Goal: Information Seeking & Learning: Learn about a topic

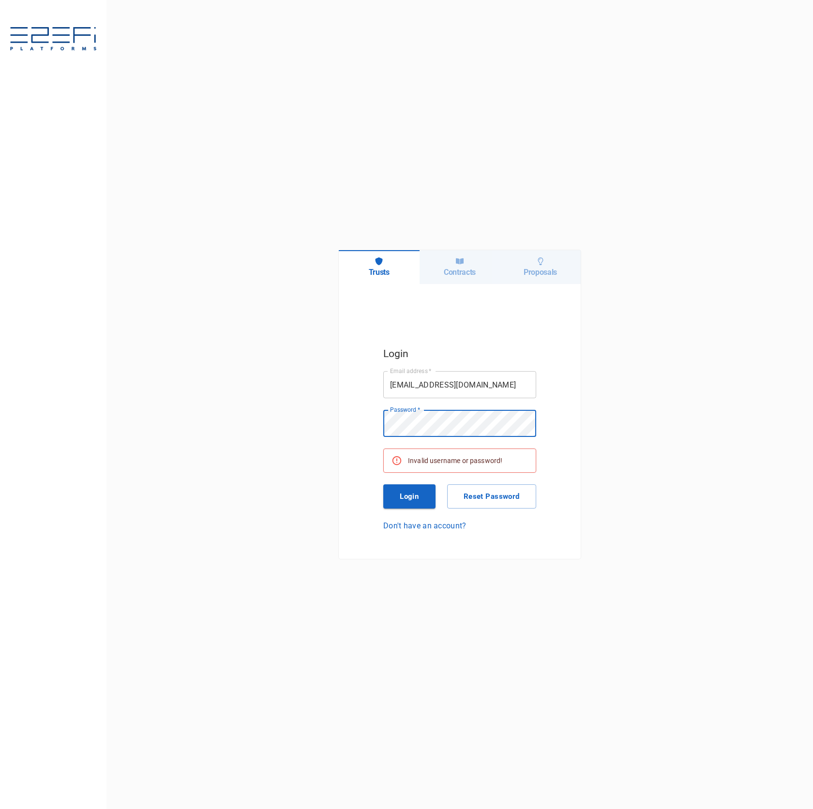
click at [484, 383] on input "[EMAIL_ADDRESS][DOMAIN_NAME]" at bounding box center [459, 384] width 153 height 27
type input "[PERSON_NAME][EMAIL_ADDRESS][DOMAIN_NAME]"
click at [394, 505] on button "Login" at bounding box center [409, 496] width 52 height 24
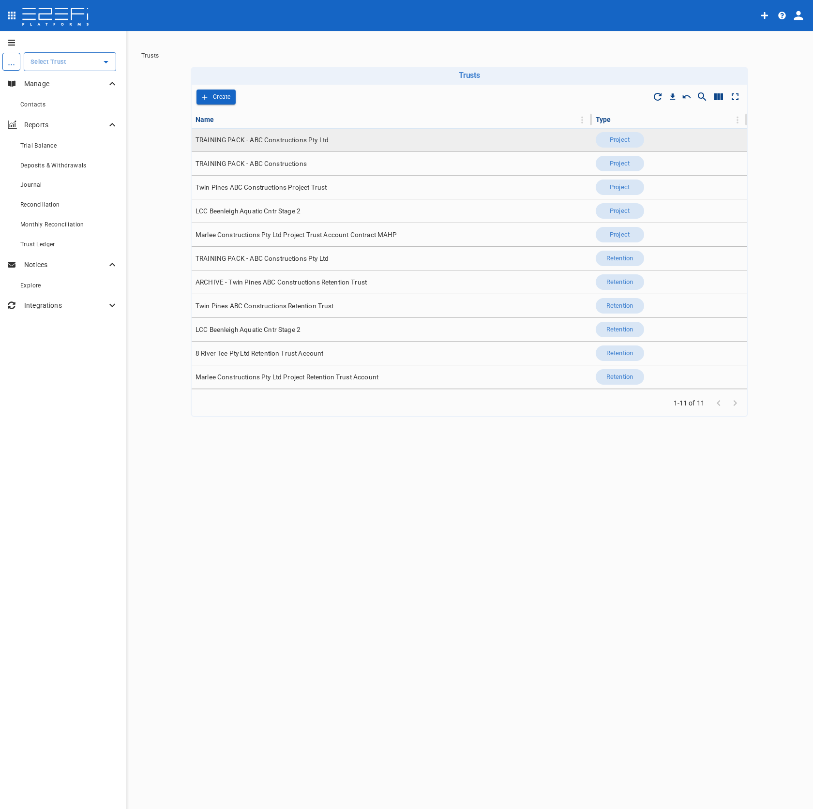
click at [289, 149] on td "TRAINING PACK - ABC Constructions Pty Ltd" at bounding box center [392, 139] width 400 height 23
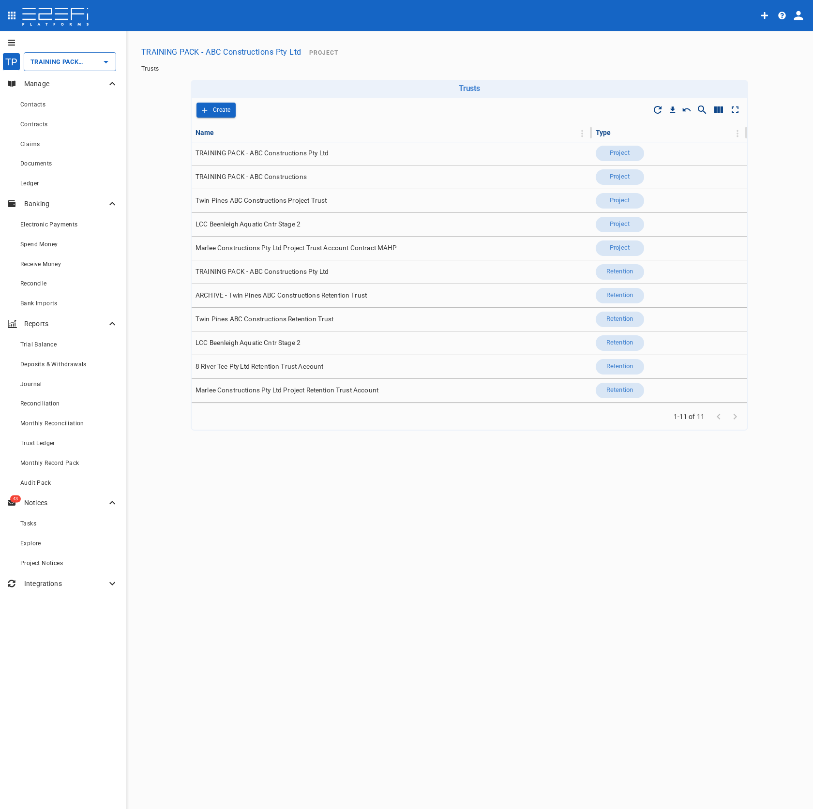
click at [795, 9] on icon "profile" at bounding box center [799, 16] width 14 height 14
click at [789, 35] on div "Organisation" at bounding box center [770, 42] width 57 height 15
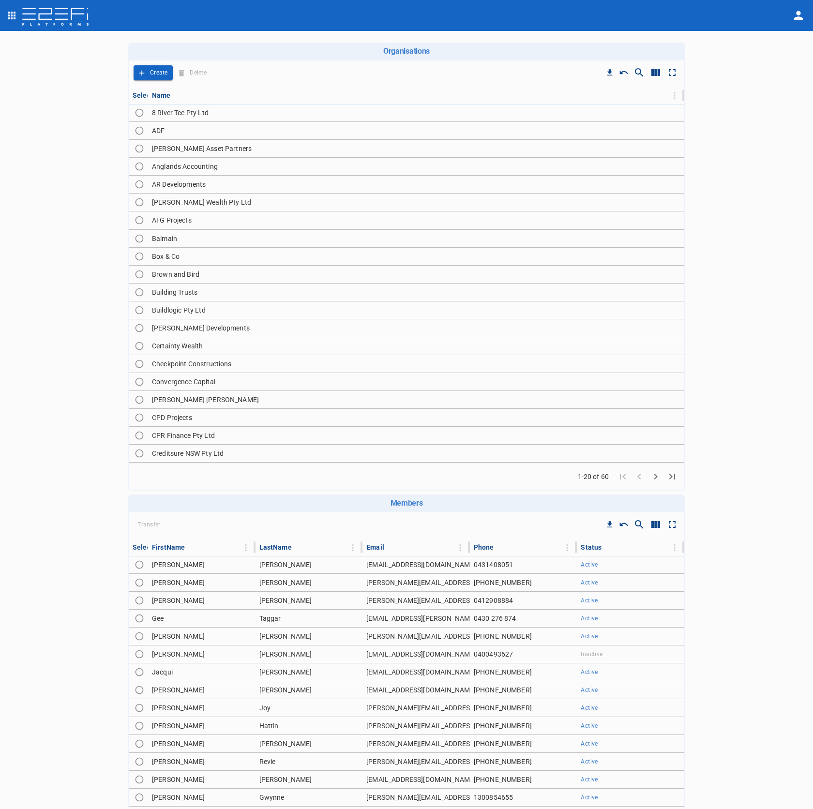
click at [653, 474] on icon "Go to next page" at bounding box center [656, 477] width 12 height 12
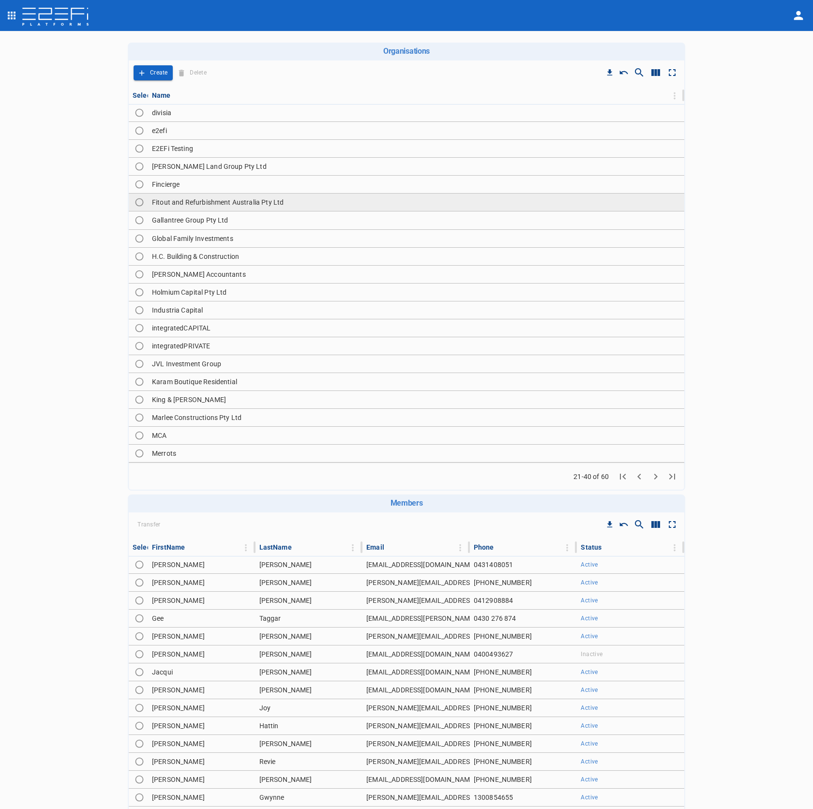
click at [299, 208] on td "Fitout and Refurbishment Australia Pty Ltd" at bounding box center [416, 202] width 536 height 17
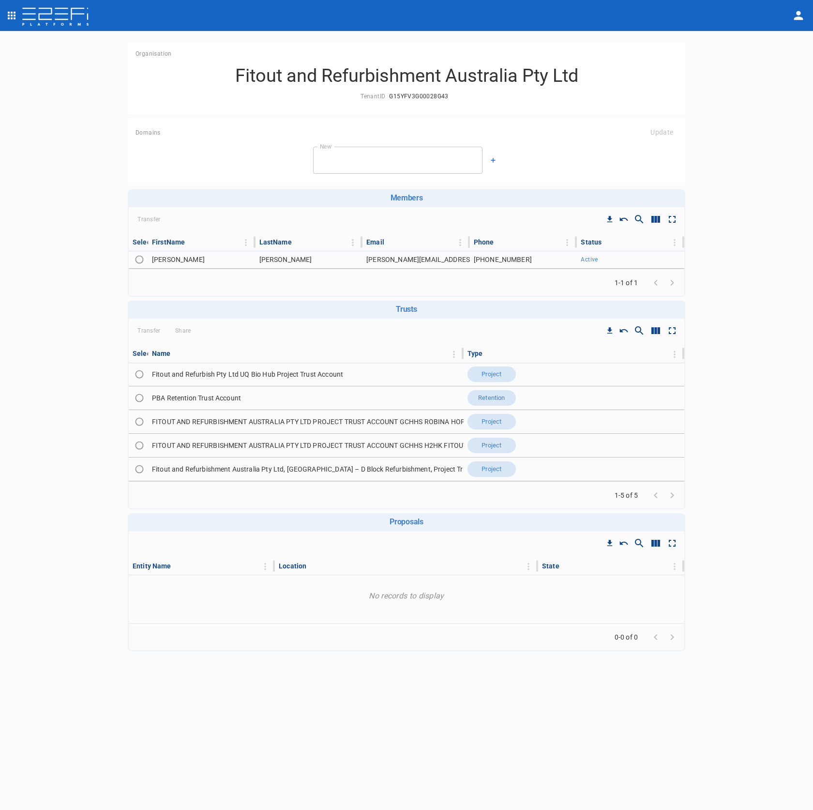
click at [658, 331] on icon "Show/Hide columns" at bounding box center [655, 330] width 9 height 7
click at [666, 405] on input "ID" at bounding box center [659, 402] width 55 height 18
checkbox input "true"
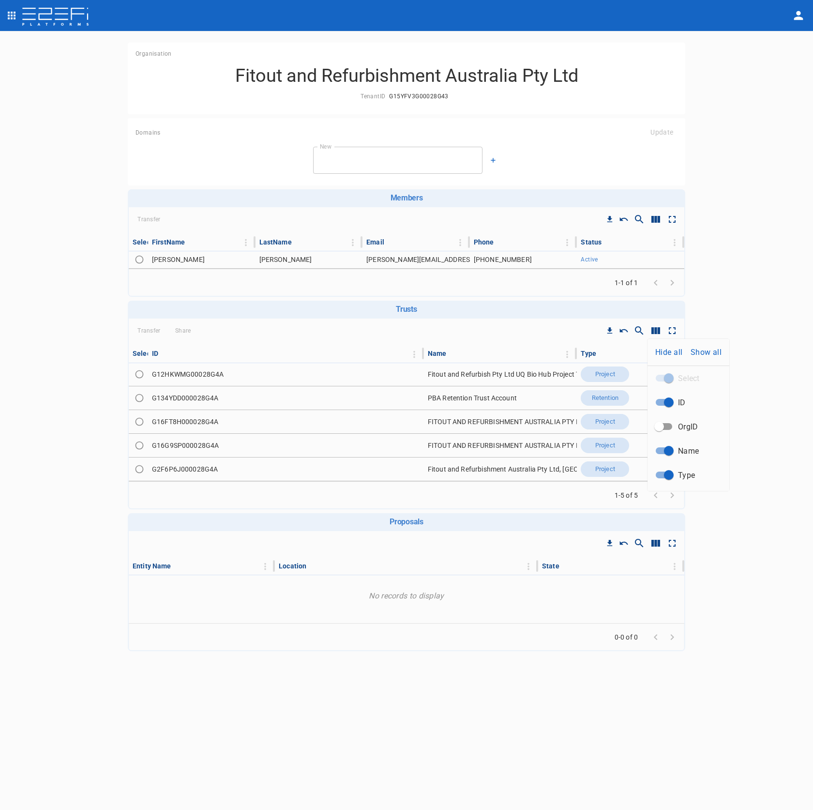
click at [189, 473] on div at bounding box center [406, 405] width 813 height 810
click at [189, 473] on td "G2F6P6J000028G4A" at bounding box center [286, 468] width 276 height 23
copy td "G2F6P6J000028G4A"
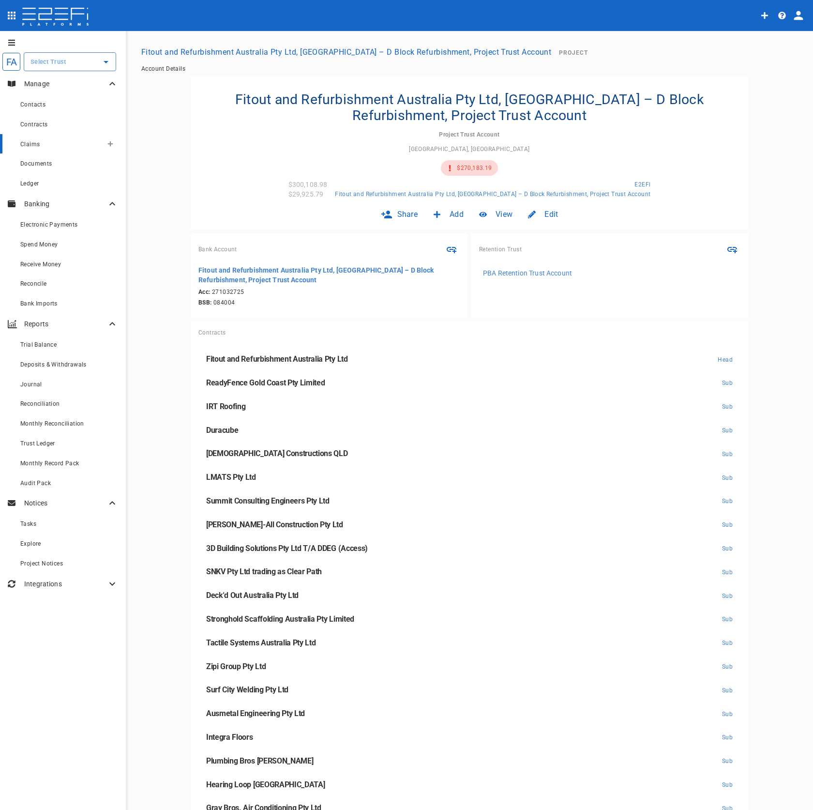
click at [59, 148] on div "Claims" at bounding box center [61, 144] width 82 height 12
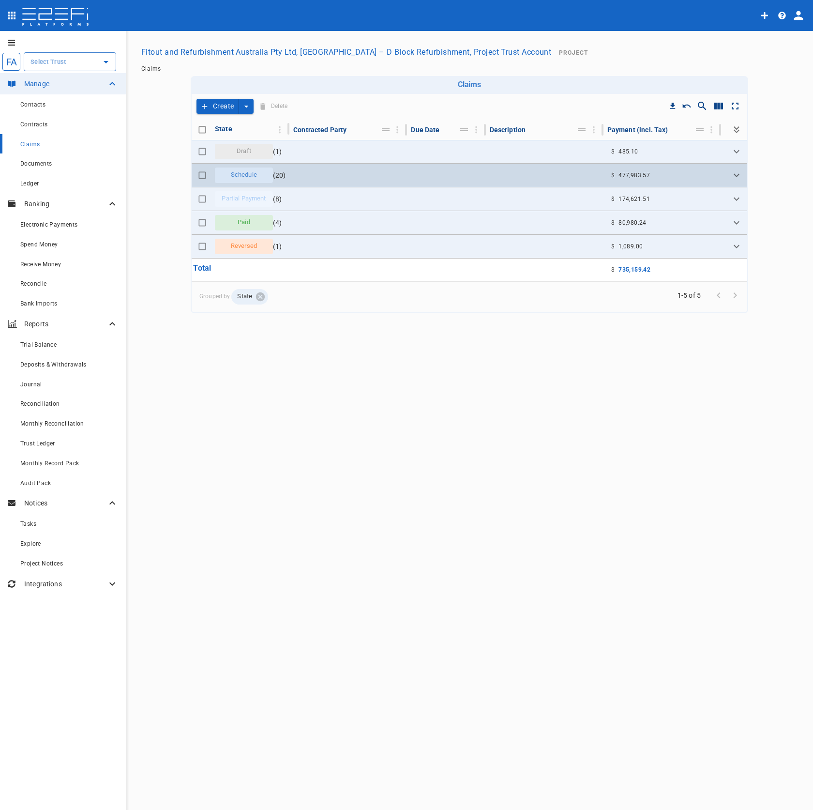
click at [353, 179] on td at bounding box center [348, 175] width 118 height 23
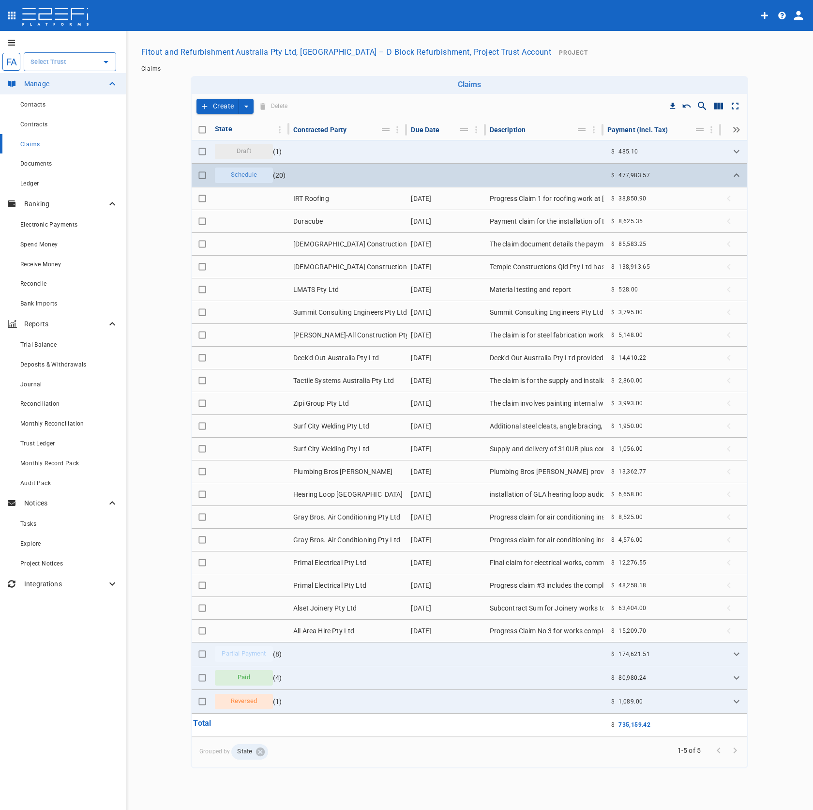
click at [358, 179] on td at bounding box center [348, 175] width 118 height 23
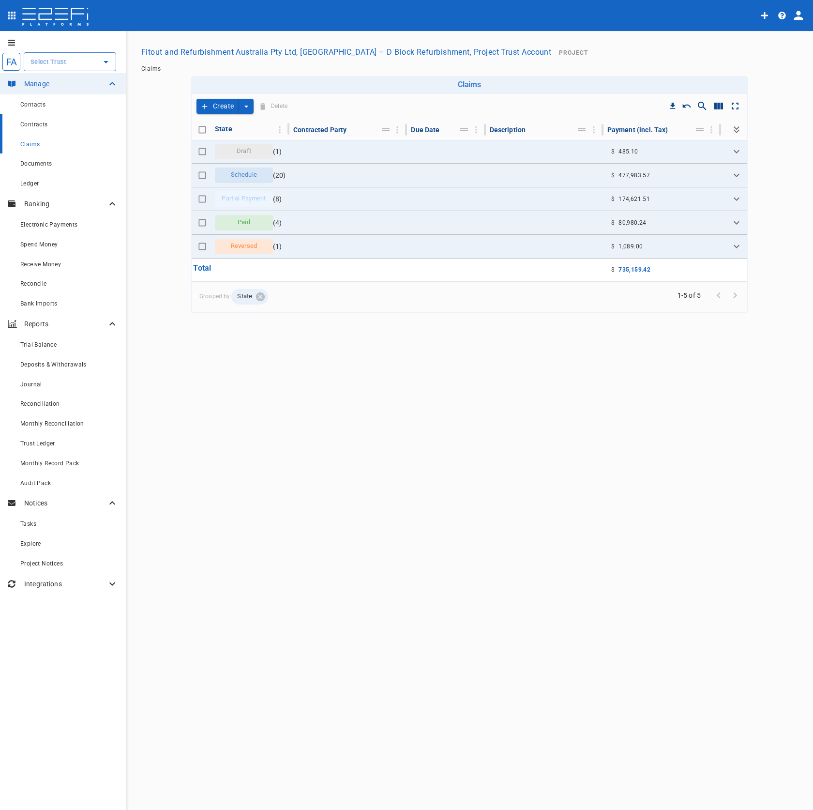
click at [56, 131] on link "Contracts" at bounding box center [63, 124] width 126 height 20
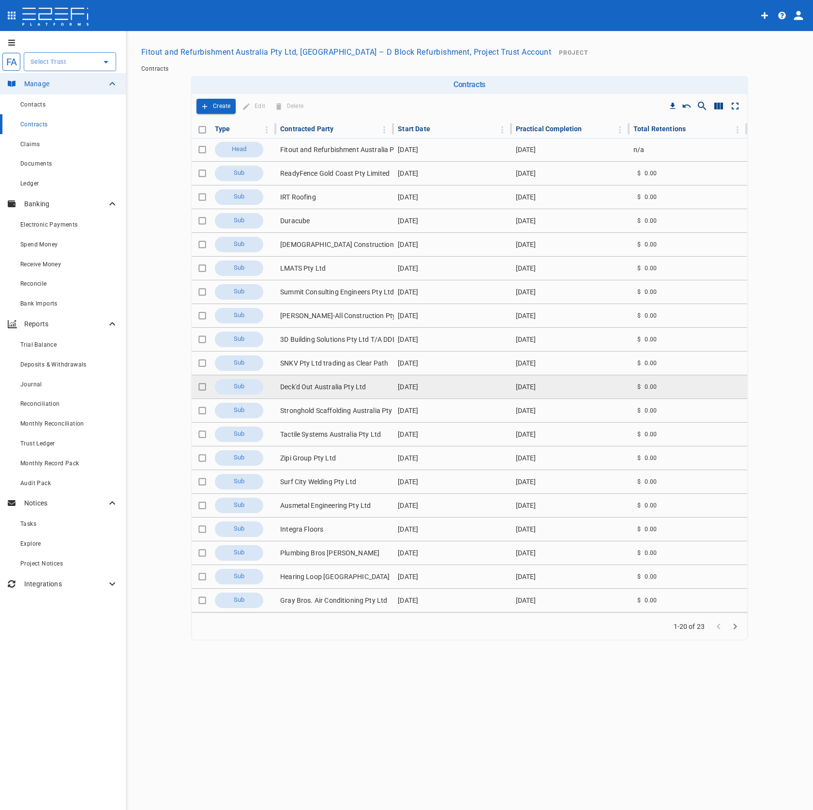
click at [370, 384] on td "Deck'd Out Australia Pty Ltd" at bounding box center [335, 386] width 118 height 23
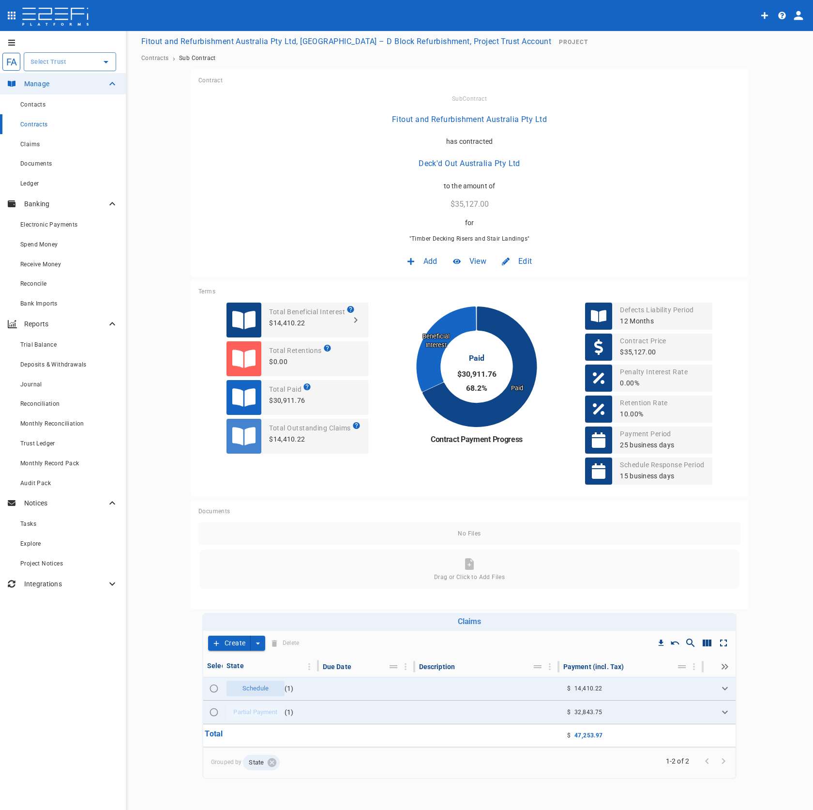
scroll to position [16, 0]
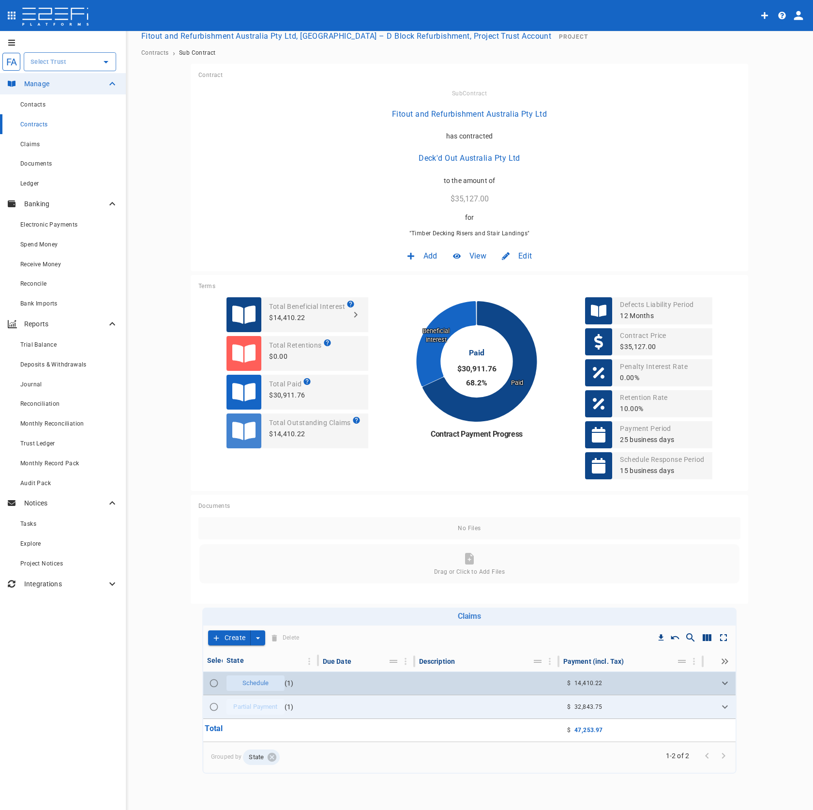
click at [723, 683] on icon "Expand" at bounding box center [725, 683] width 12 height 12
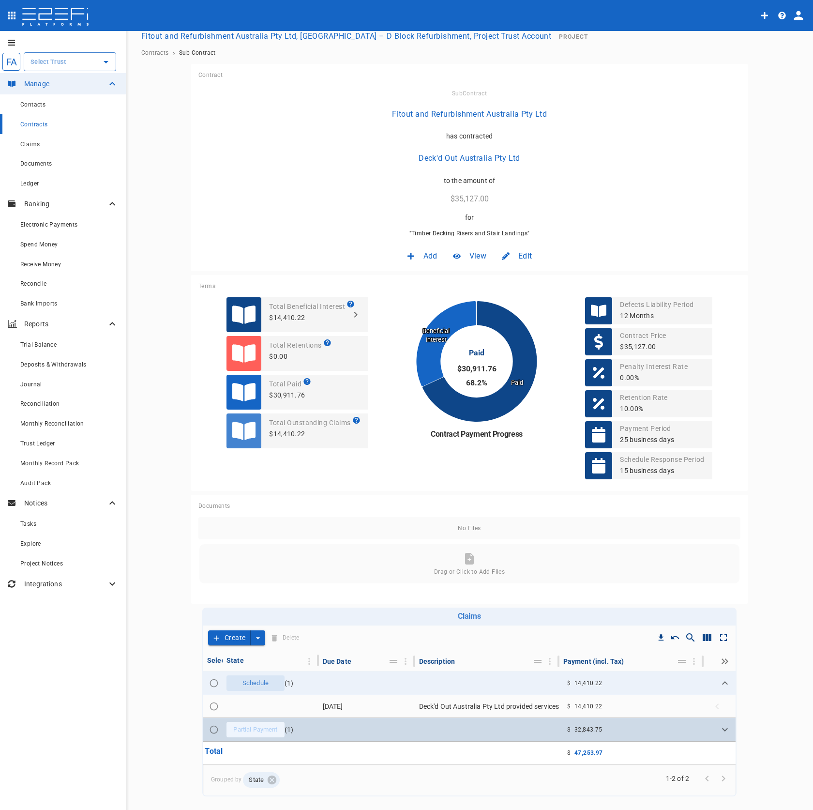
click at [721, 725] on icon "Expand" at bounding box center [725, 730] width 12 height 12
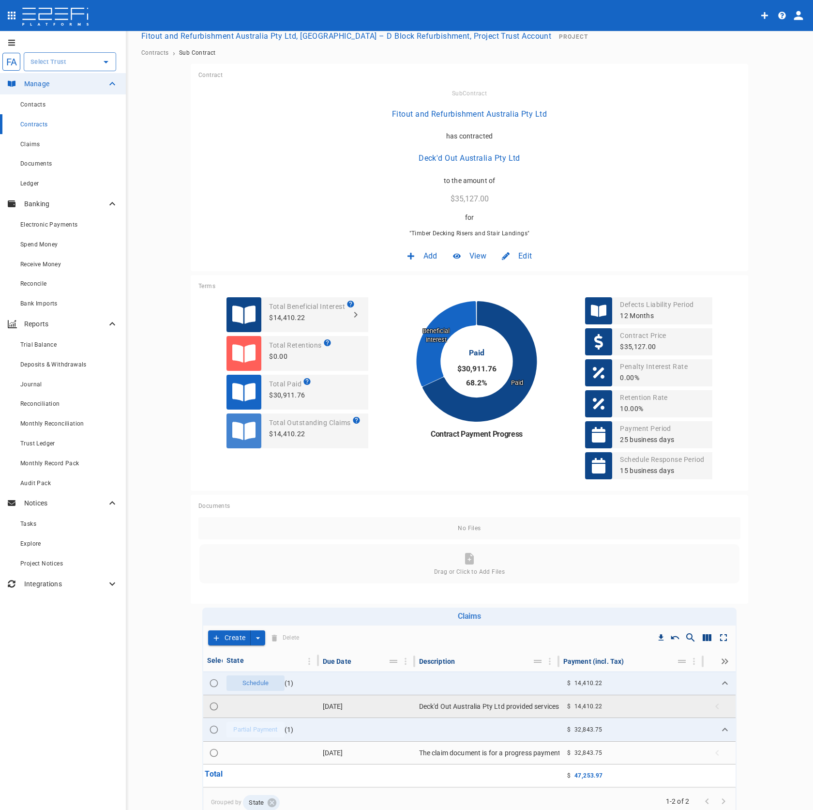
click at [368, 705] on td "[DATE]" at bounding box center [367, 706] width 96 height 22
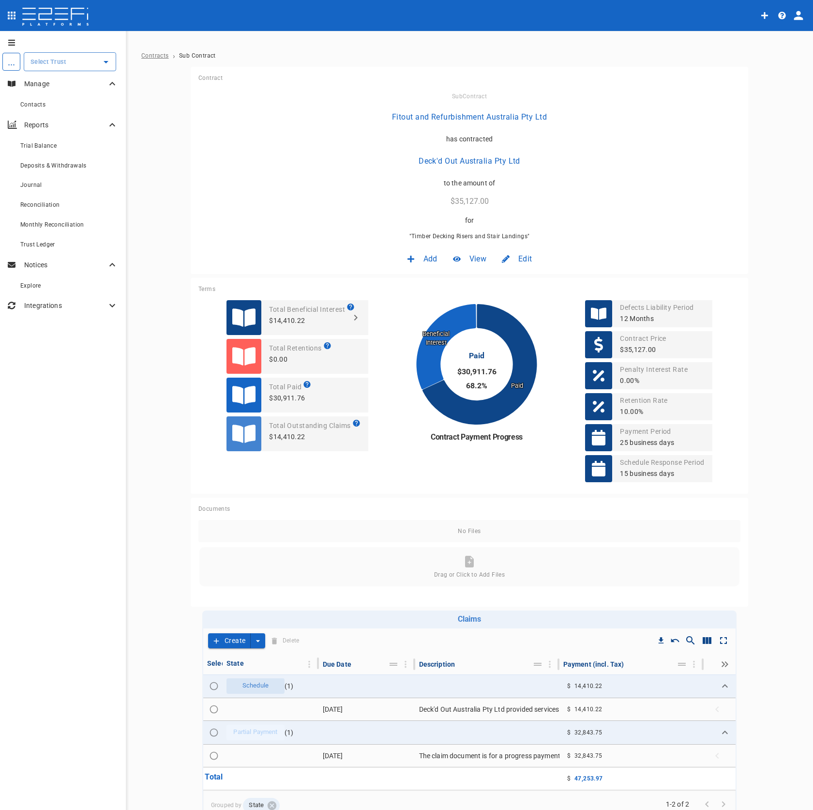
click at [151, 58] on span "Contracts" at bounding box center [155, 55] width 28 height 7
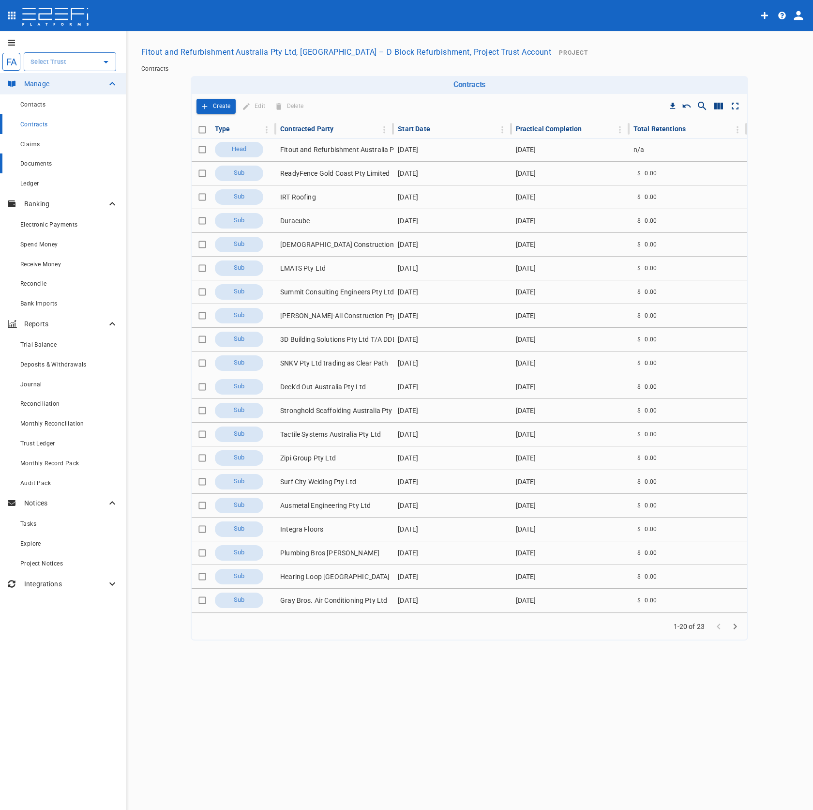
click at [67, 164] on div "Documents" at bounding box center [69, 163] width 98 height 12
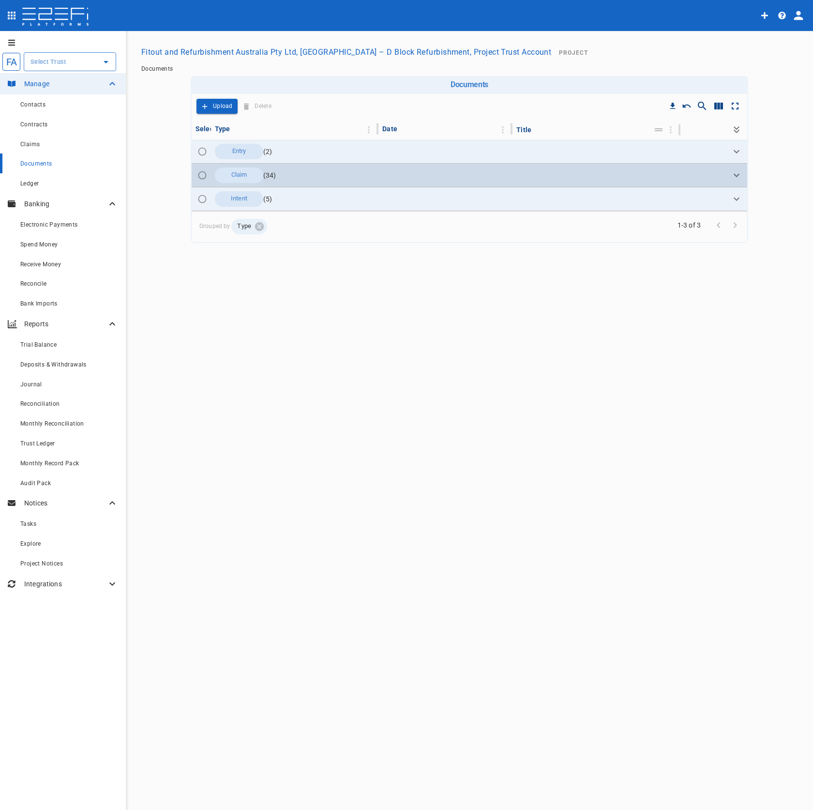
click at [739, 176] on icon "Expand" at bounding box center [737, 175] width 12 height 12
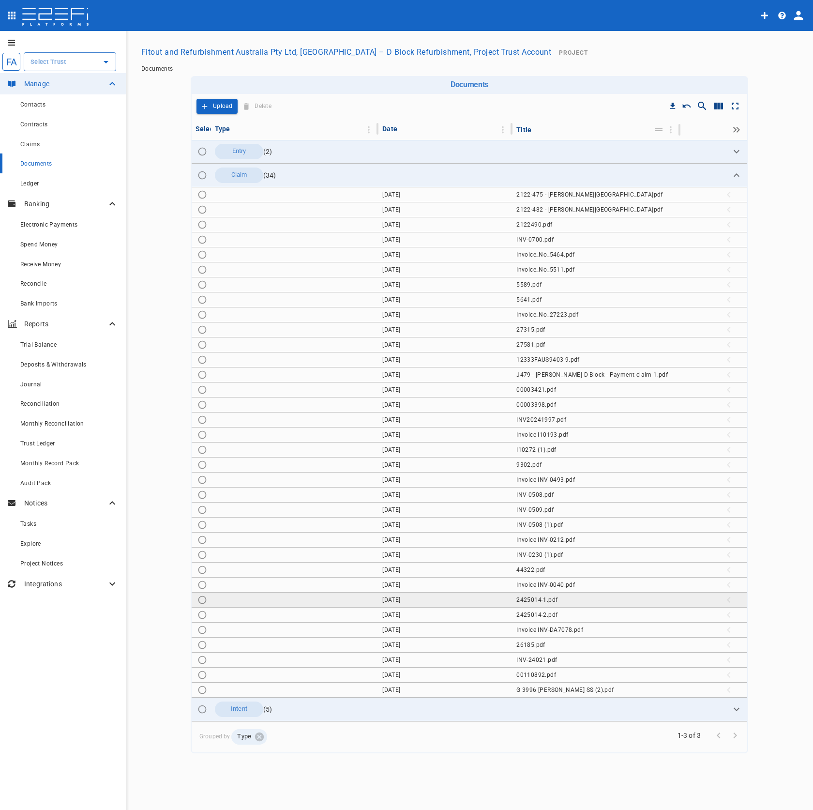
click at [564, 600] on td "2425014-1.pdf" at bounding box center [596, 599] width 167 height 15
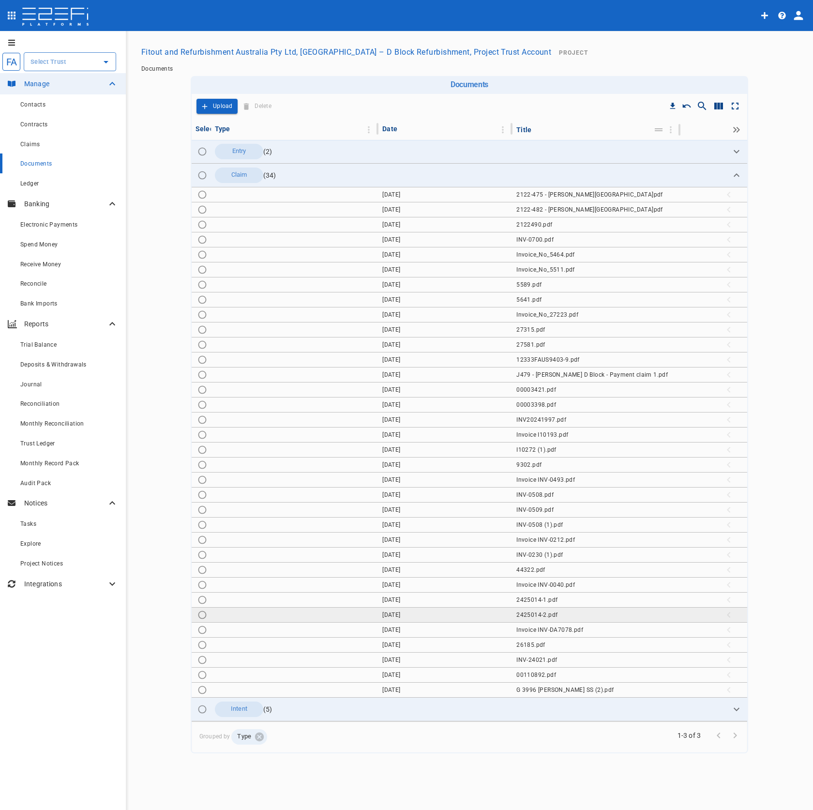
click at [545, 615] on span "2425014-2.pdf" at bounding box center [536, 614] width 41 height 7
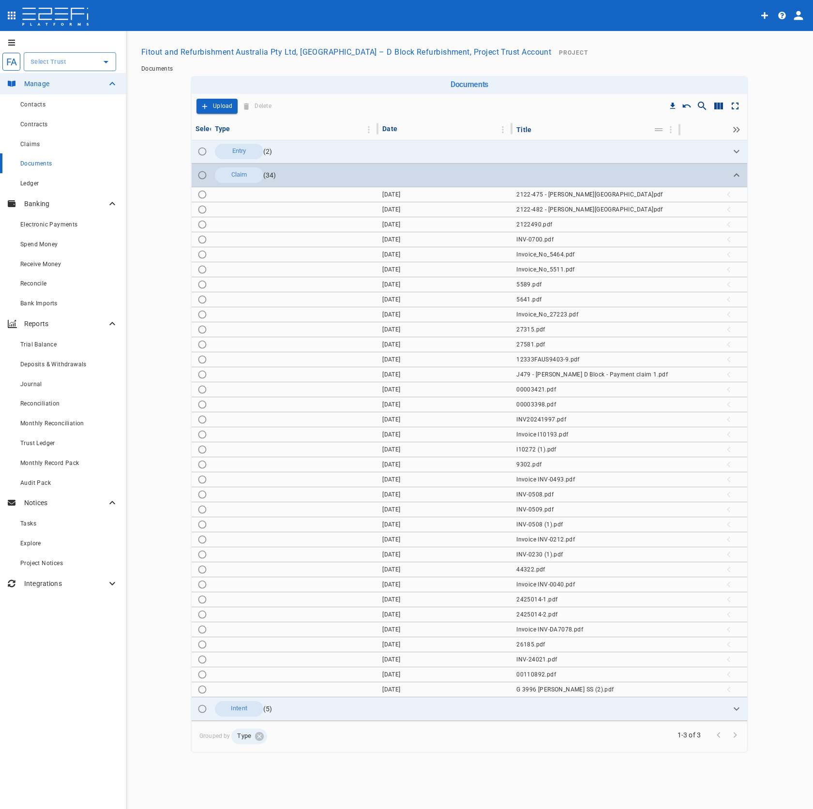
click at [740, 175] on icon "Expand" at bounding box center [737, 175] width 12 height 12
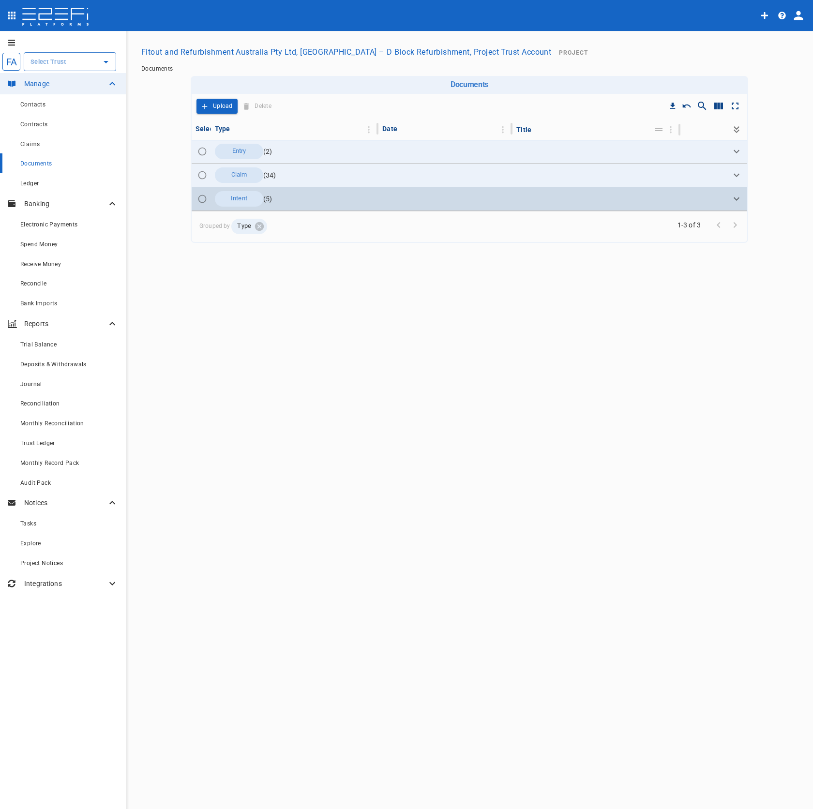
click at [737, 196] on icon "Expand" at bounding box center [737, 199] width 12 height 12
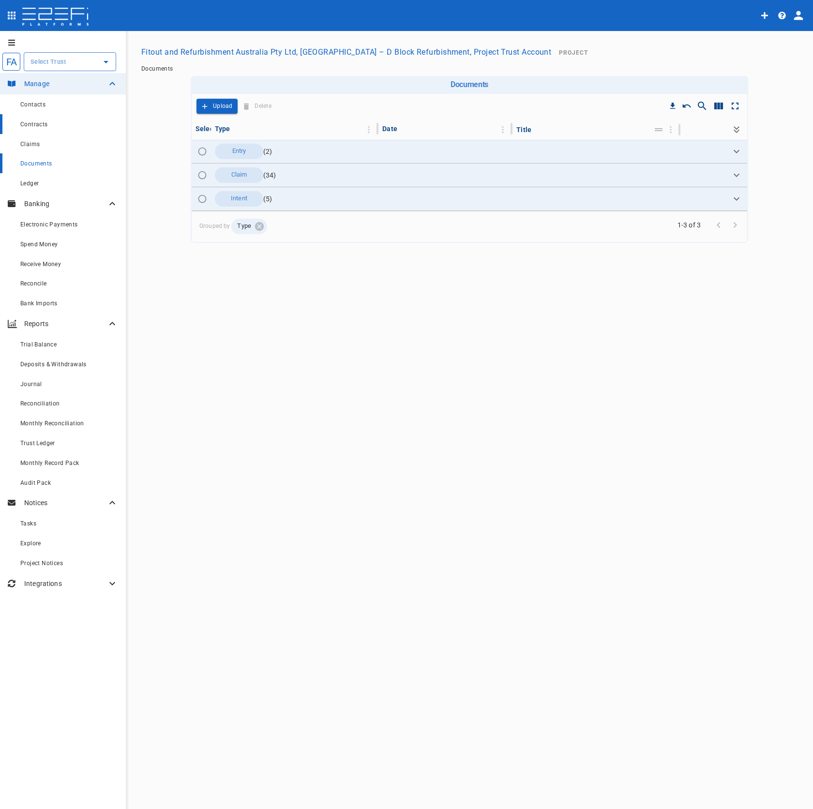
click at [56, 126] on div "Contracts" at bounding box center [69, 124] width 98 height 12
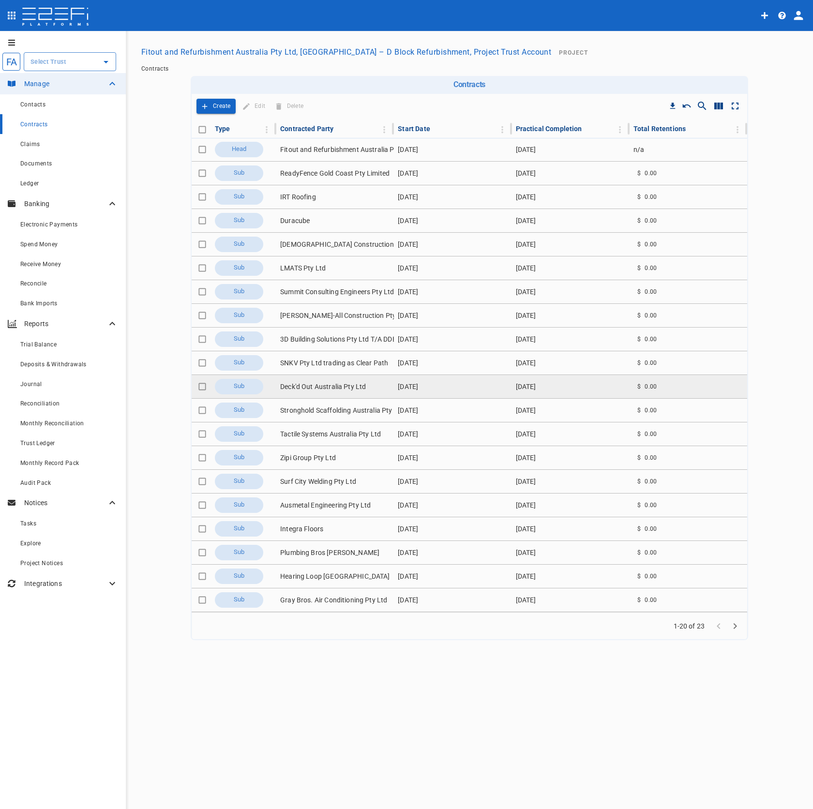
click at [349, 389] on td "Deck'd Out Australia Pty Ltd" at bounding box center [335, 386] width 118 height 23
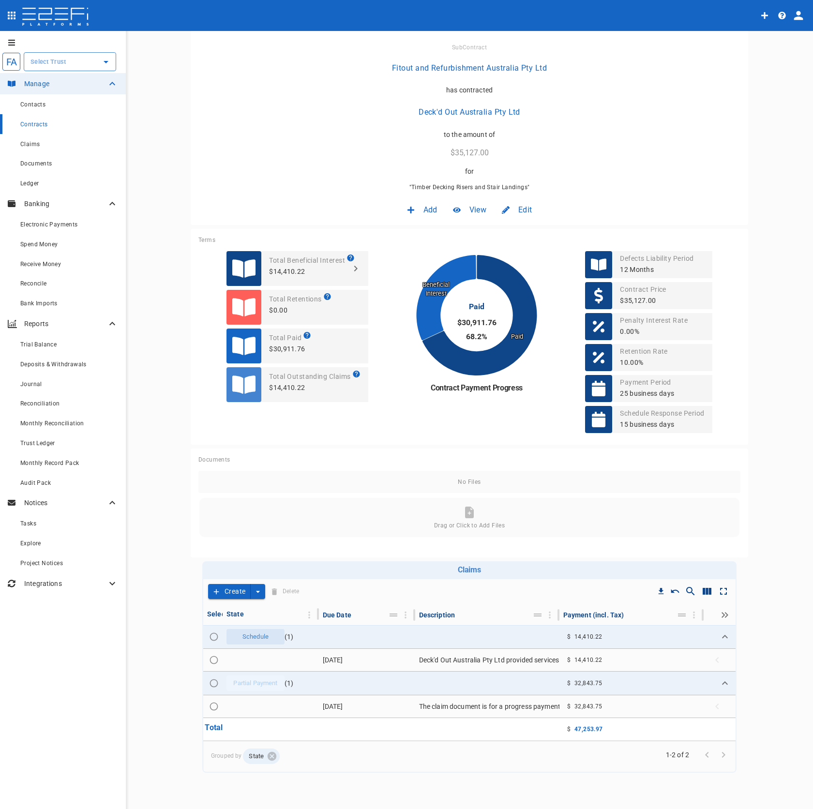
scroll to position [60, 0]
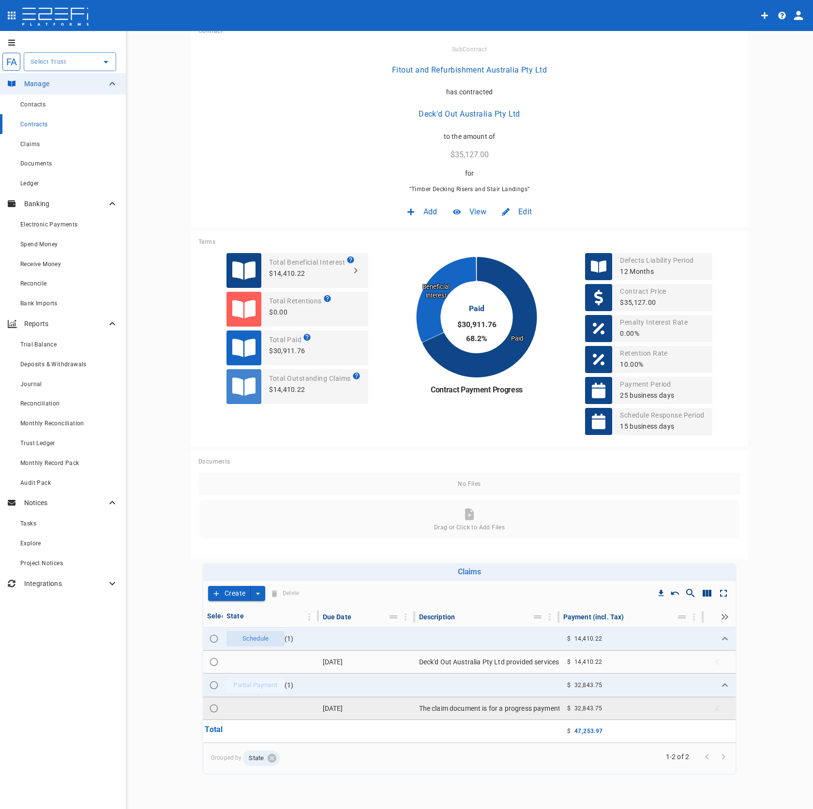
click at [535, 711] on td "The claim document is for a progress payment related to timber decking risers a…" at bounding box center [487, 708] width 144 height 22
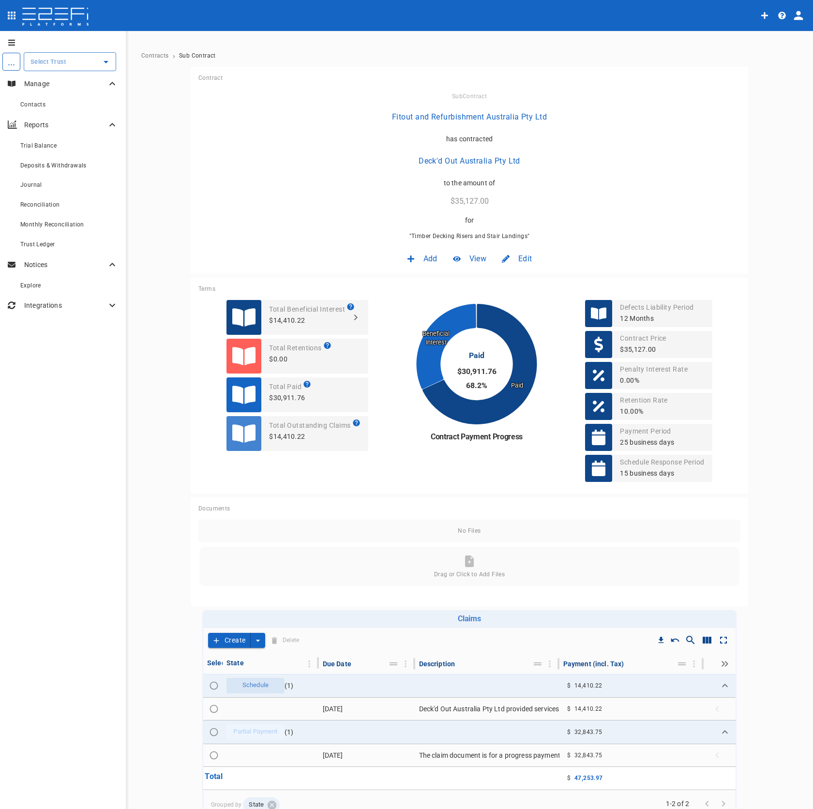
scroll to position [2, 0]
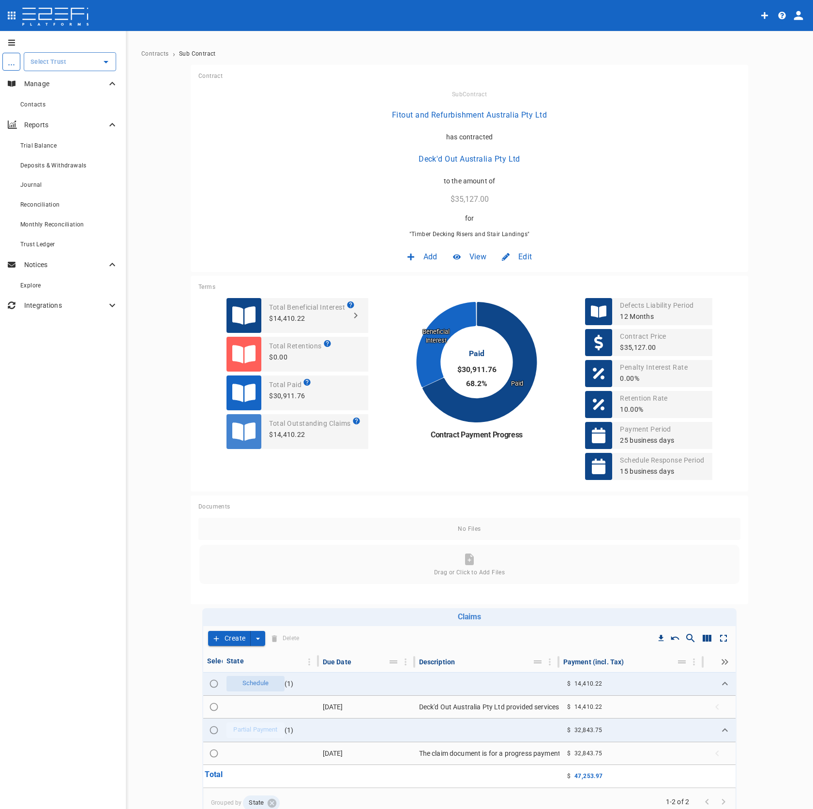
click at [633, 409] on p "10.00%" at bounding box center [644, 409] width 48 height 11
click at [634, 409] on p "10.00%" at bounding box center [644, 409] width 48 height 11
click at [643, 410] on p "10.00%" at bounding box center [644, 409] width 48 height 11
click at [640, 382] on p "0.00%" at bounding box center [654, 378] width 68 height 11
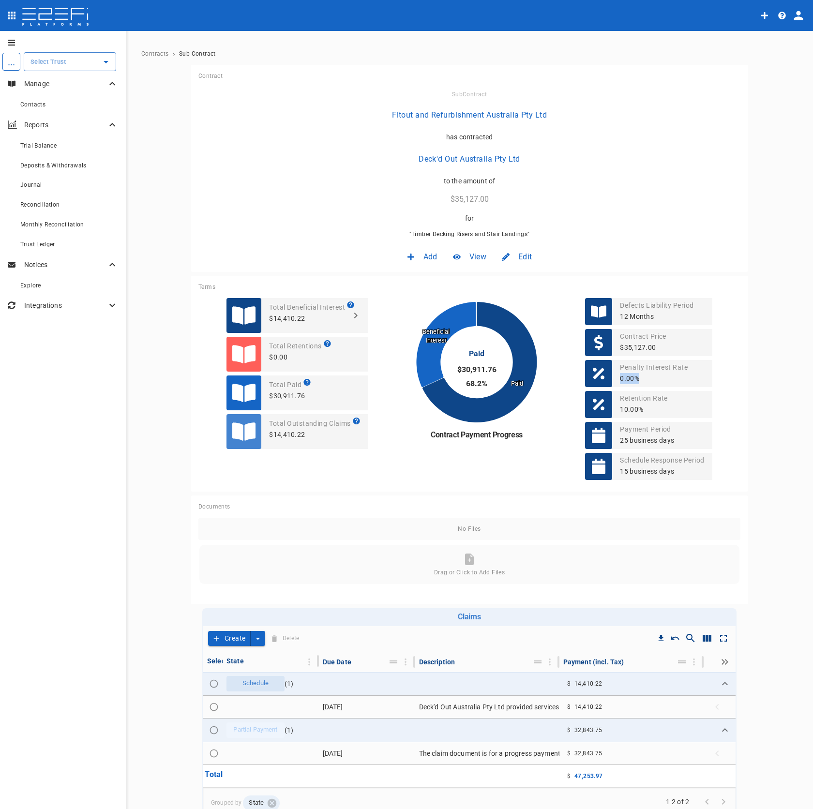
click at [640, 382] on p "0.00%" at bounding box center [654, 378] width 68 height 11
click at [647, 349] on p "$35,127.00" at bounding box center [643, 347] width 46 height 11
click at [647, 318] on p "12 Months" at bounding box center [657, 316] width 74 height 11
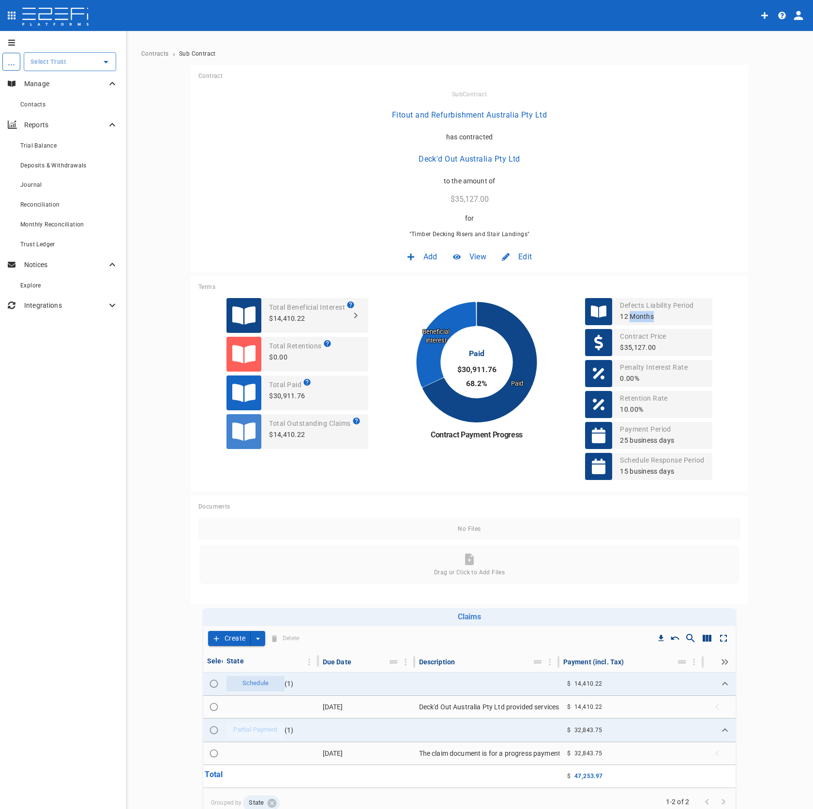
click at [621, 409] on p "10.00%" at bounding box center [644, 409] width 48 height 11
click at [690, 412] on li "Retention Rate 10.00%" at bounding box center [648, 404] width 127 height 27
click at [469, 373] on rect at bounding box center [476, 362] width 121 height 121
click at [277, 359] on p "$0.00" at bounding box center [300, 357] width 62 height 11
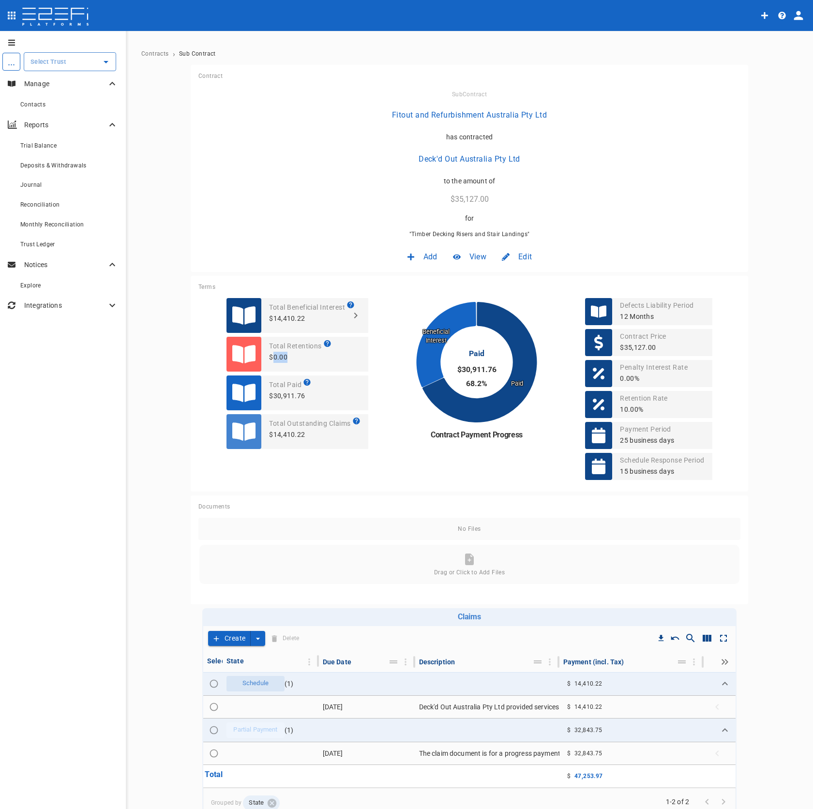
click at [277, 359] on p "$0.00" at bounding box center [300, 357] width 62 height 11
